Goal: Find specific page/section: Find specific page/section

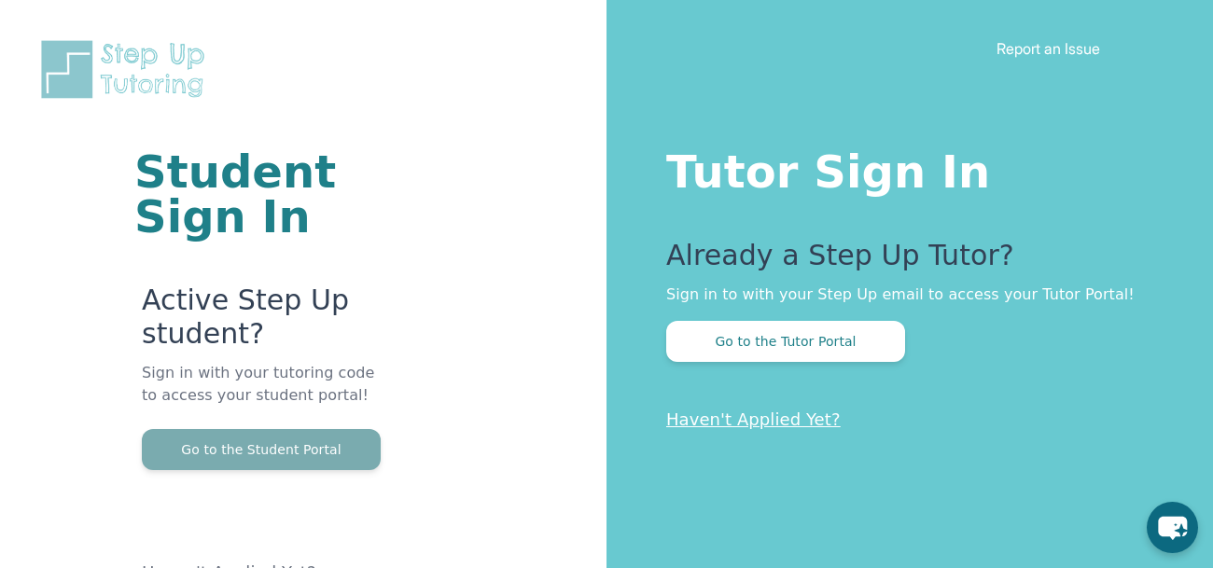
click at [270, 466] on button "Go to the Student Portal" at bounding box center [261, 449] width 239 height 41
click at [297, 459] on button "Go to the Student Portal" at bounding box center [261, 449] width 239 height 41
click at [254, 445] on button "Go to the Student Portal" at bounding box center [261, 449] width 239 height 41
click at [315, 461] on button "Go to the Student Portal" at bounding box center [261, 449] width 239 height 41
